Goal: Task Accomplishment & Management: Manage account settings

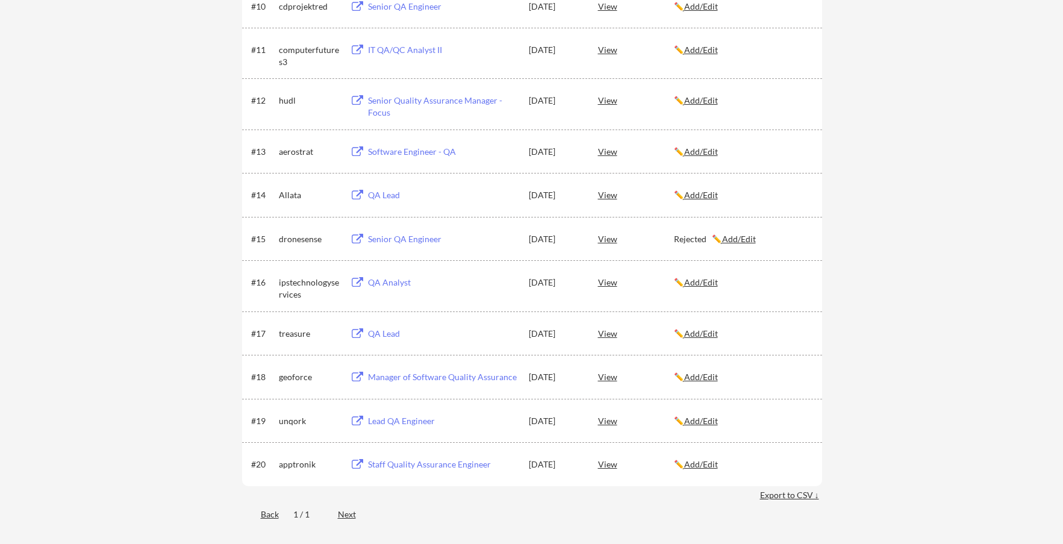
scroll to position [663, 0]
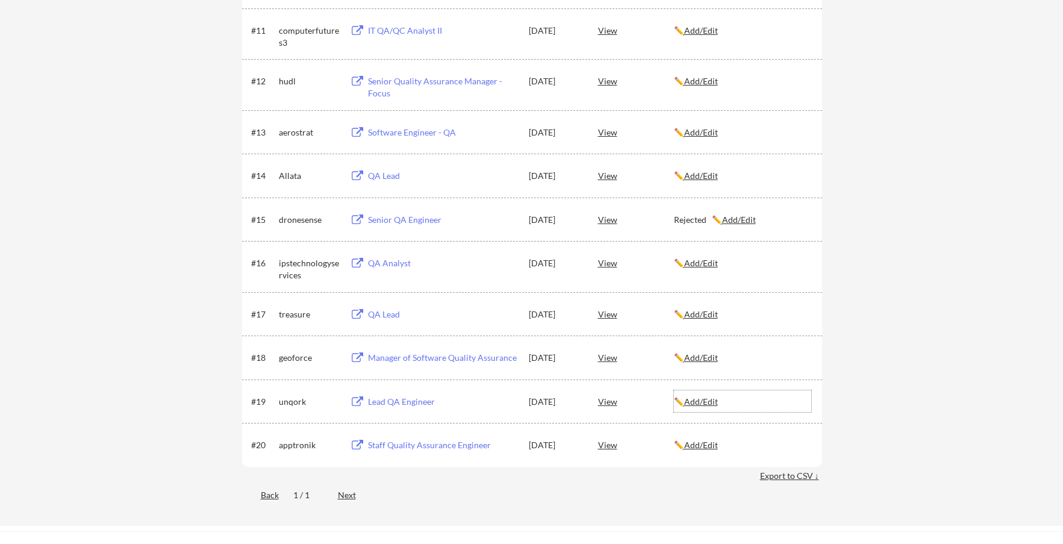
click at [705, 404] on u "Add/Edit" at bounding box center [701, 401] width 34 height 10
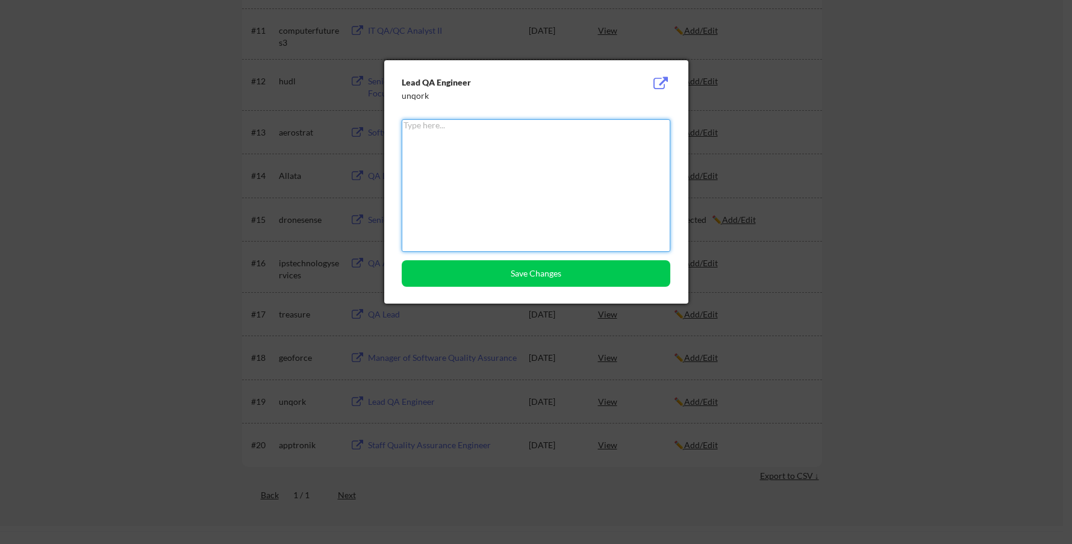
click at [573, 201] on textarea at bounding box center [536, 185] width 269 height 133
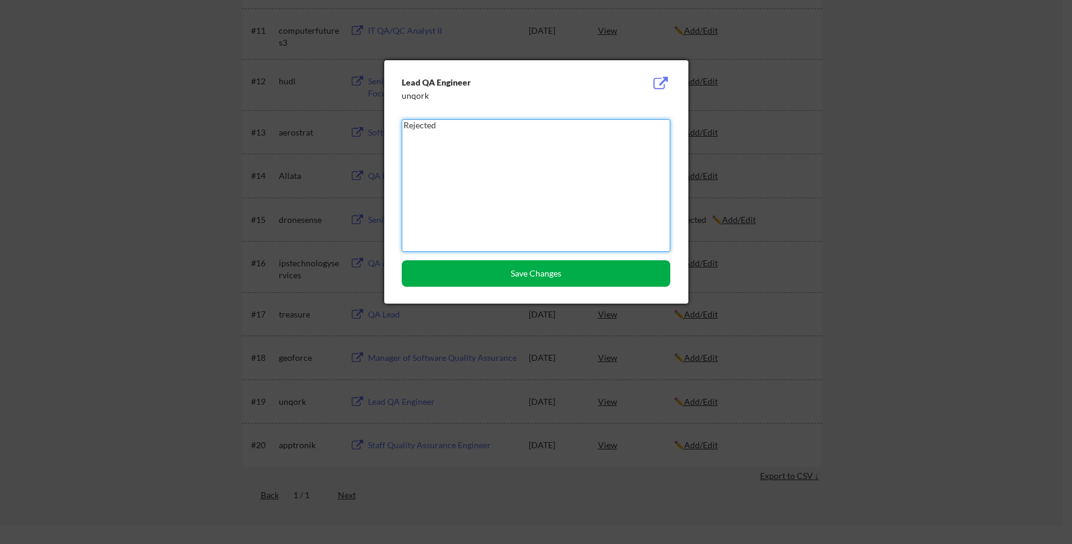
type textarea "Rejected"
click at [555, 274] on button "Save Changes" at bounding box center [536, 273] width 269 height 27
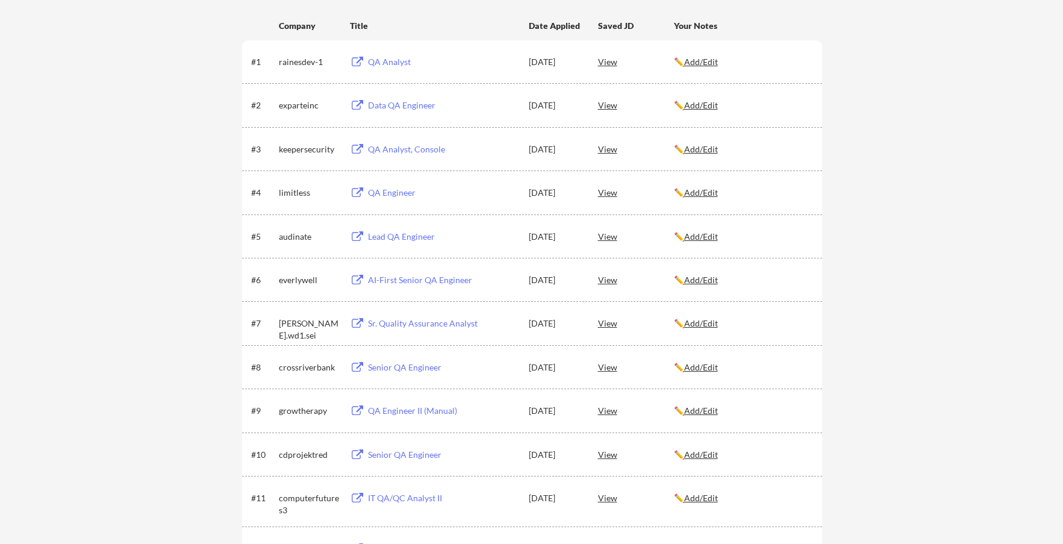
scroll to position [181, 0]
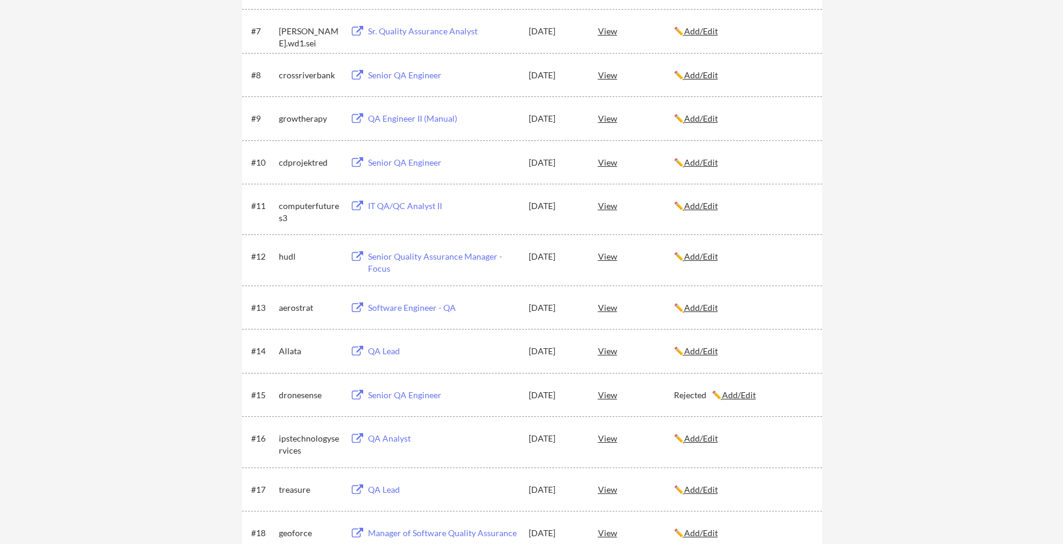
scroll to position [482, 0]
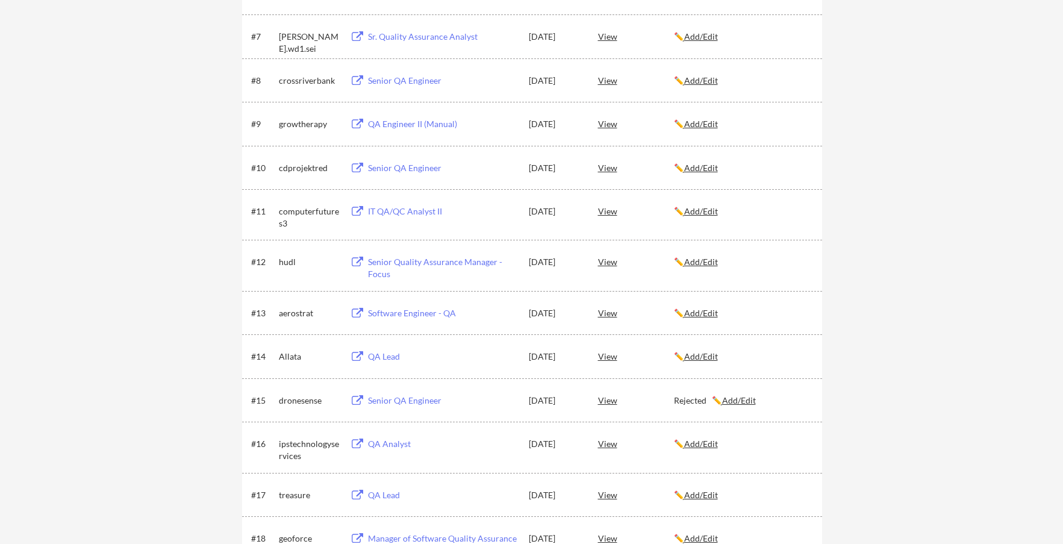
click at [405, 125] on div "QA Engineer II (Manual)" at bounding box center [442, 124] width 149 height 12
